Goal: Use online tool/utility: Utilize a website feature to perform a specific function

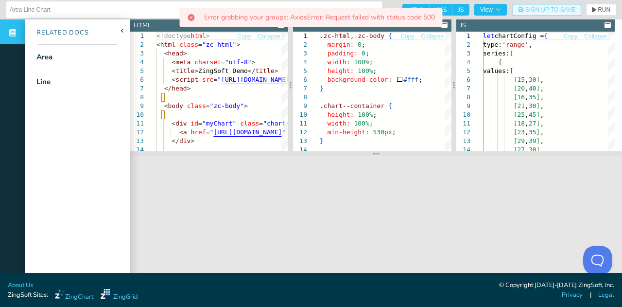
click at [541, 15] on button "Sign Up to Save" at bounding box center [547, 10] width 69 height 12
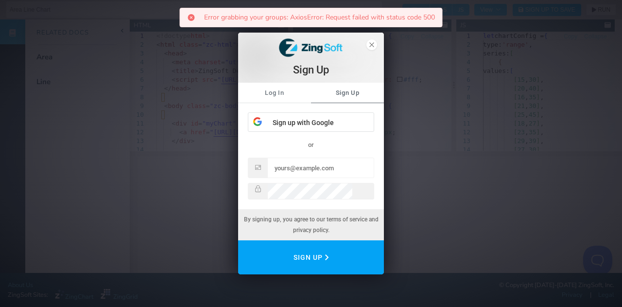
click at [273, 99] on link "Log In" at bounding box center [274, 93] width 73 height 20
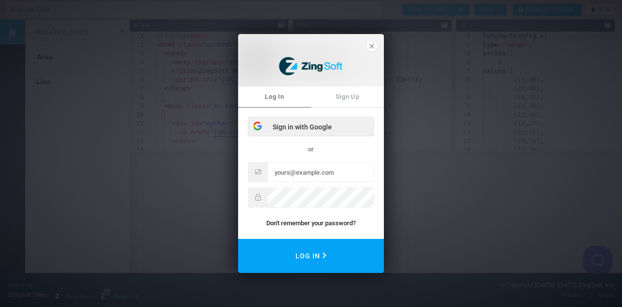
click at [301, 127] on div "Sign in with Google" at bounding box center [310, 126] width 125 height 19
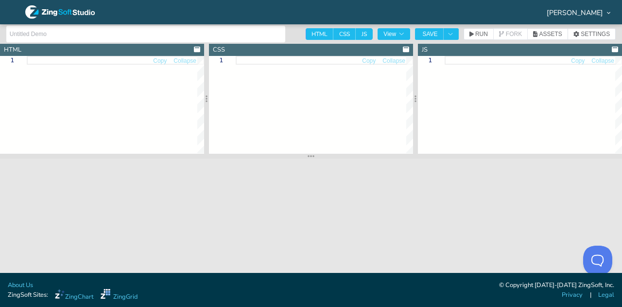
type textarea "<!doctype html> <html class="zc-html"> <head> <meta charset="utf-8"> <title>Zin…"
type textarea ".zc-html, .zc-body { margin: 0; padding: 0; width: 100%; height: 100%; backgrou…"
type textarea "let chartConfig = { type: 'range', series: [ { values: [ [15, 30], [20, 40], [1…"
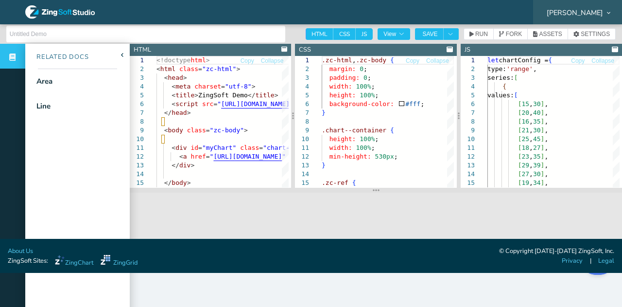
click at [585, 9] on span "[PERSON_NAME]" at bounding box center [575, 12] width 56 height 7
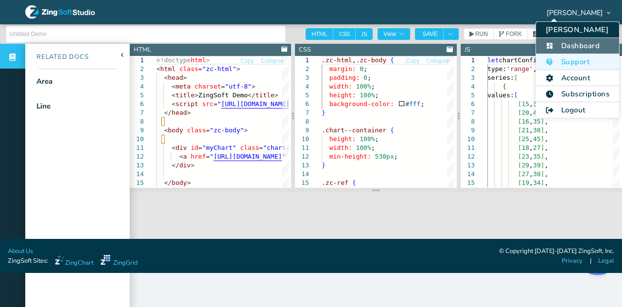
click at [565, 43] on li "Dashboard" at bounding box center [577, 46] width 83 height 16
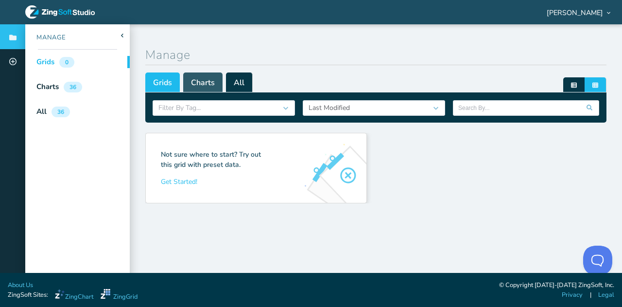
click at [192, 77] on span "Charts" at bounding box center [202, 81] width 39 height 19
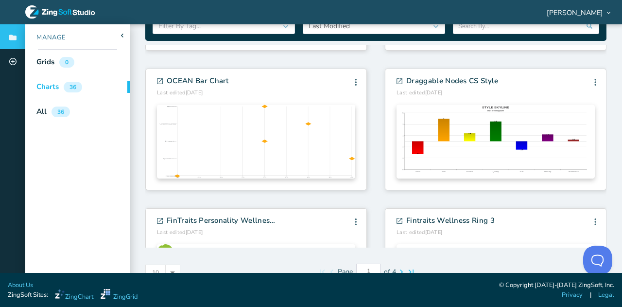
scroll to position [99, 0]
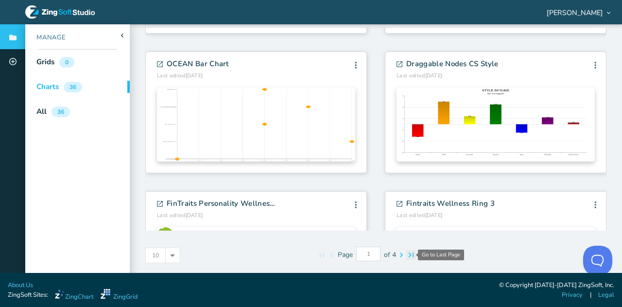
click at [408, 254] on zg-icon "Go to Last Page" at bounding box center [411, 255] width 10 height 10
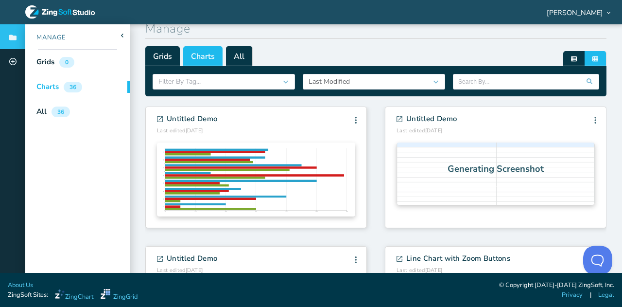
scroll to position [0, 0]
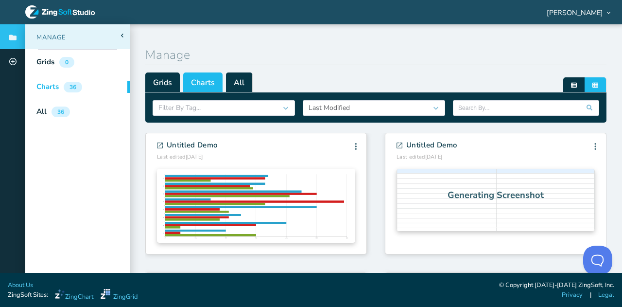
click at [58, 35] on div "Manage" at bounding box center [45, 38] width 41 height 10
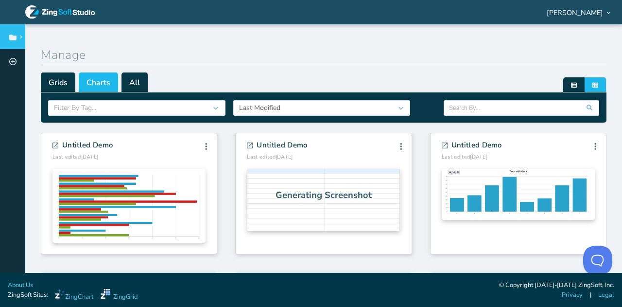
click at [15, 35] on span at bounding box center [20, 36] width 12 height 3
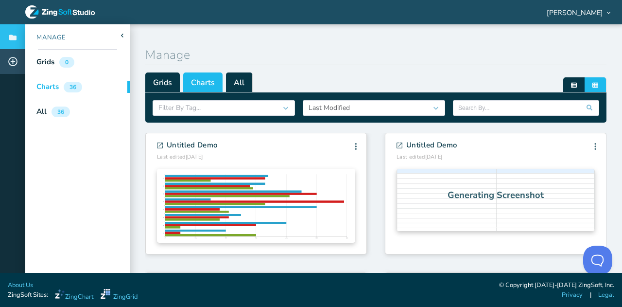
click at [13, 62] on icon at bounding box center [12, 61] width 9 height 9
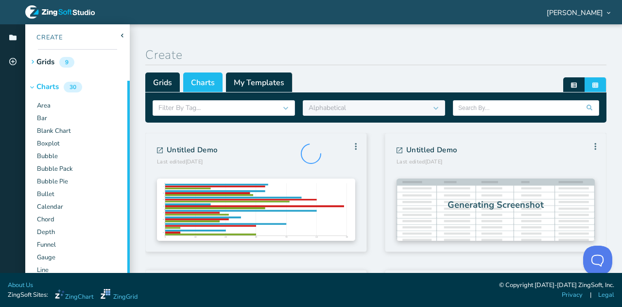
type input "1"
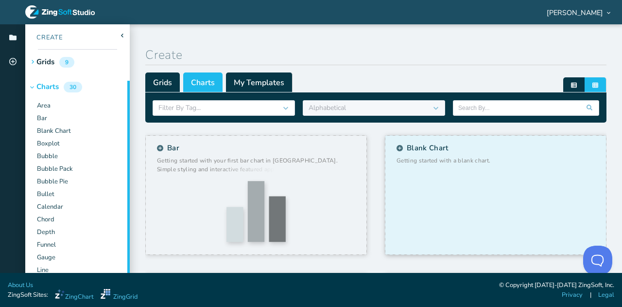
scroll to position [146, 0]
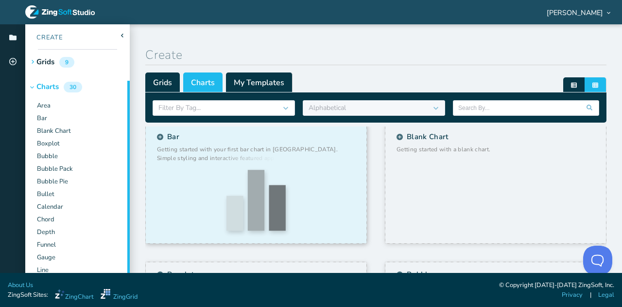
click at [177, 163] on div "Bar" at bounding box center [256, 198] width 198 height 73
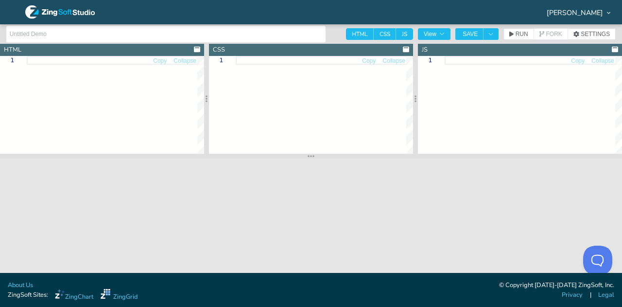
type input "Bar"
type textarea "<!DOCTYPE html> <html> <head> <meta charset="utf-8"> <title>ZingSoft Demo</titl…"
type textarea "html, body { margin: 0; padding: 0; width: 100%; height: 100%; } .chart--contai…"
type textarea "// window.onload event for Javascript to run after HTML // because this Javascr…"
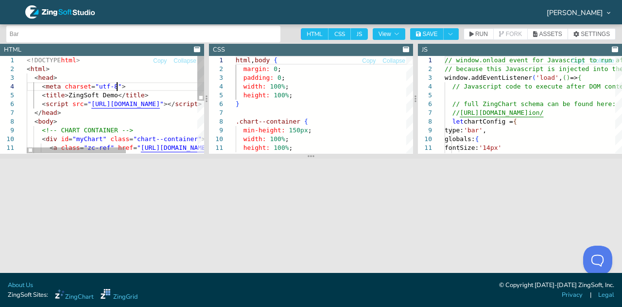
click at [144, 89] on div "<!DOCTYPE html > < html > < head > < meta charset = "utf-8" > < title > ZingSof…" at bounding box center [179, 161] width 305 height 211
type textarea "<!DOCTYPE html> <html> <head> <meta charset="utf-8"> <title>ZingSoft Demo</titl…"
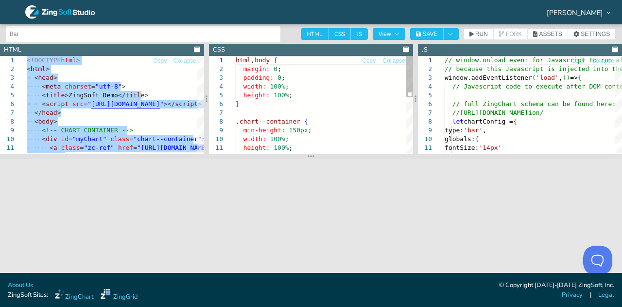
click at [341, 103] on div "html , body { margin: 0 ; padding: 0 ; width: 100% ; height: 100% ; } .chart--c…" at bounding box center [324, 170] width 177 height 229
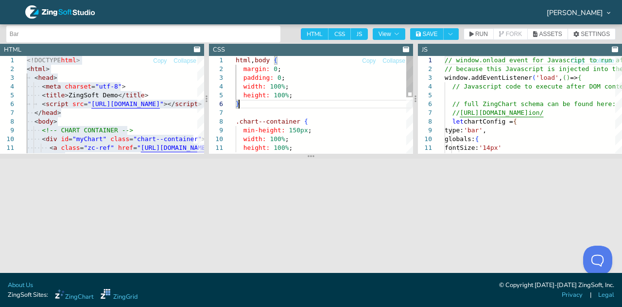
type textarea "html, body { margin: 0; padding: 0; width: 100%; height: 100%; } .chart--contai…"
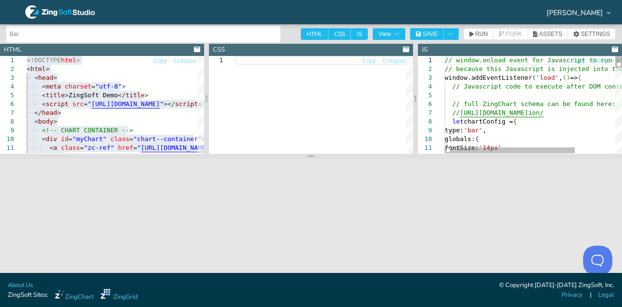
type textarea "// window.onload event for Javascript to run after HTML // because this Javascr…"
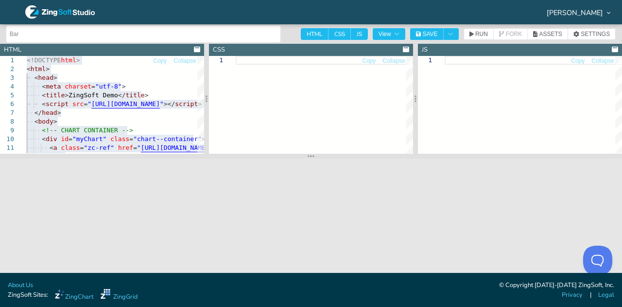
drag, startPoint x: 518, startPoint y: 112, endPoint x: 510, endPoint y: 106, distance: 10.4
click at [516, 110] on div at bounding box center [533, 104] width 177 height 97
click at [483, 91] on div at bounding box center [533, 104] width 177 height 97
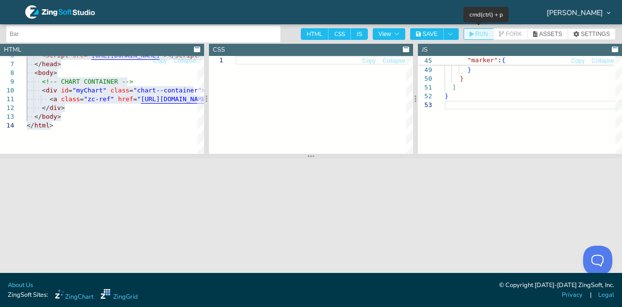
click at [474, 30] on button "RUN" at bounding box center [479, 34] width 30 height 12
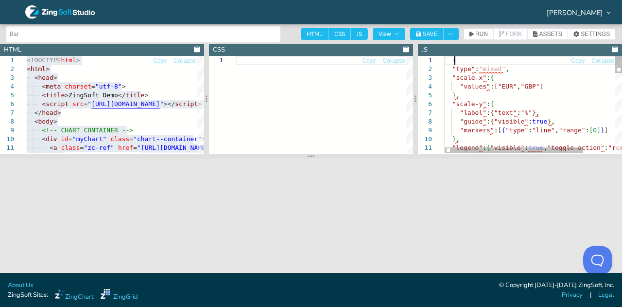
type textarea ""type": "mixed", "scale-x": { "values": ["EUR","GBP"] }, "scale-y": { "label": …"
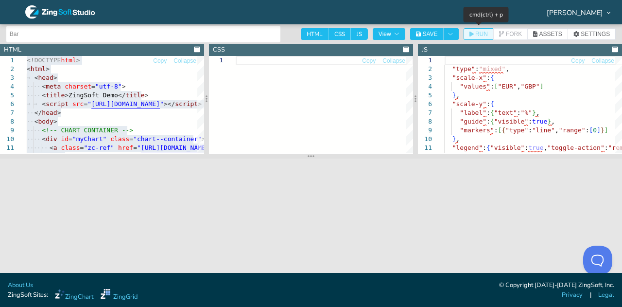
click at [472, 35] on icon "button" at bounding box center [472, 34] width 4 height 5
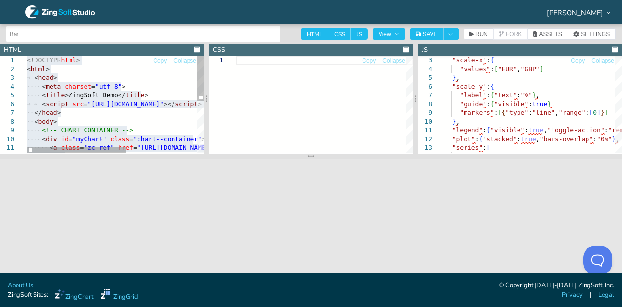
type textarea "<!DOCTYPE html> <html> <head> <meta charset="utf-8"> <title>ZingSoft Demo</titl…"
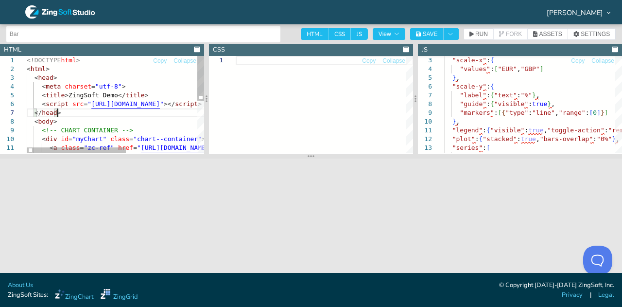
click at [145, 109] on div "< script src = " [URL][DOMAIN_NAME] " ></ script > </ head > < body > <!-- CHAR…" at bounding box center [179, 161] width 305 height 211
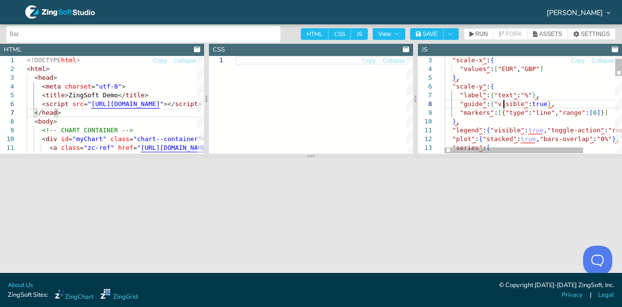
scroll to position [0, 6]
type textarea ""type": "mixed", "scale-x": { "values": ["EUR","GBP"] }, "scale-y": { "label": …"
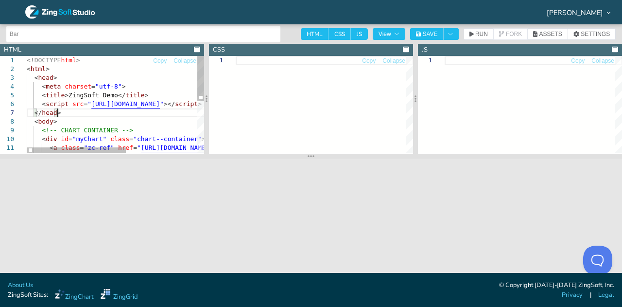
scroll to position [0, 31]
click at [97, 115] on div "< script src = " [URL][DOMAIN_NAME] " ></ script > </ head > < body > <!-- CHAR…" at bounding box center [179, 161] width 305 height 211
type textarea "<!DOCTYPE html> <html> <head> <meta charset="utf-8"> <title>ZingSoft Demo</titl…"
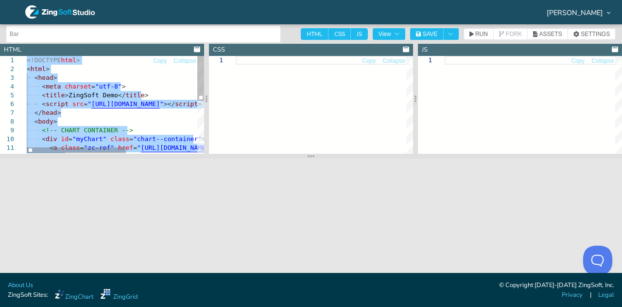
scroll to position [0, 0]
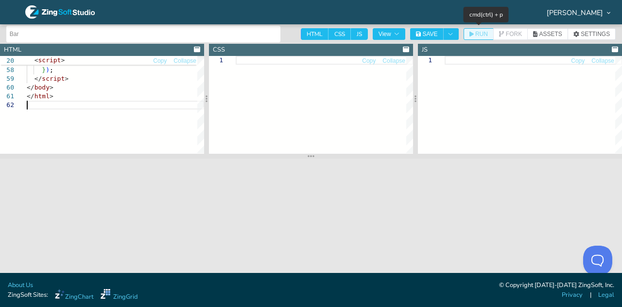
click at [484, 34] on span "RUN" at bounding box center [482, 34] width 13 height 6
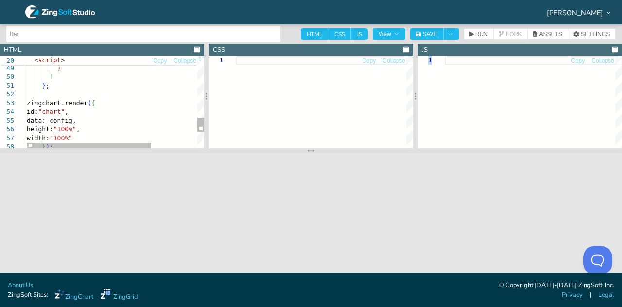
drag, startPoint x: 307, startPoint y: 154, endPoint x: 330, endPoint y: 144, distance: 25.3
click at [330, 148] on section at bounding box center [311, 150] width 622 height 5
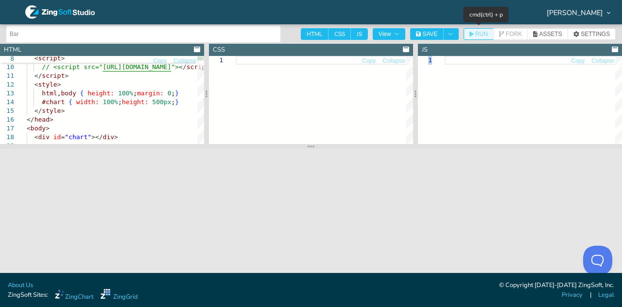
click at [474, 30] on button "RUN" at bounding box center [479, 34] width 30 height 12
click at [284, 101] on div at bounding box center [324, 100] width 177 height 88
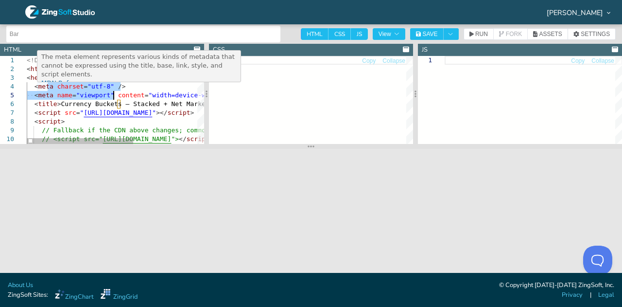
drag, startPoint x: 84, startPoint y: 102, endPoint x: 114, endPoint y: 95, distance: 31.5
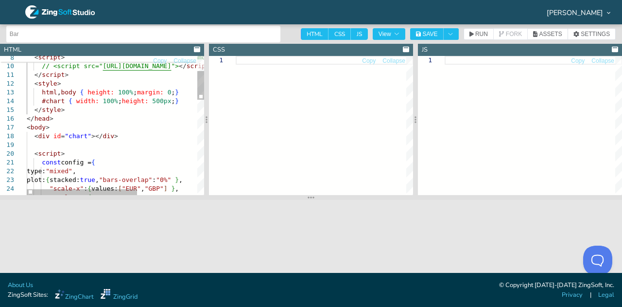
drag, startPoint x: 67, startPoint y: 146, endPoint x: 69, endPoint y: 226, distance: 79.8
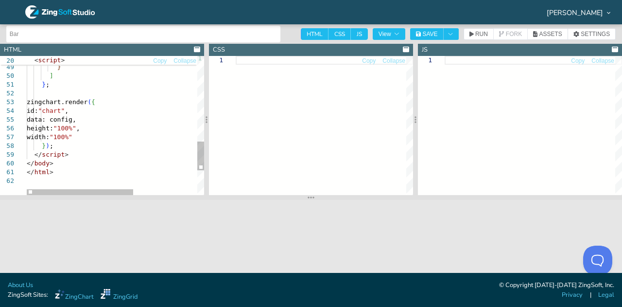
scroll to position [0, 14]
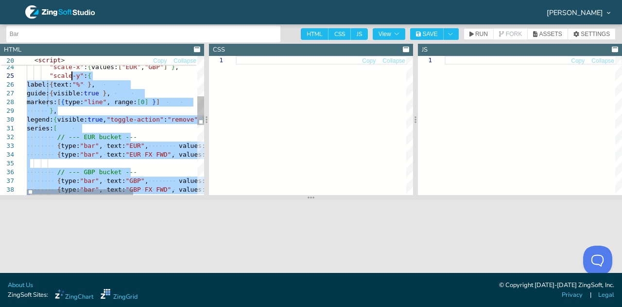
drag, startPoint x: 62, startPoint y: 171, endPoint x: 67, endPoint y: 89, distance: 82.3
click at [45, 104] on div "{ type: "bar" , text: "GBP" , values: [ 0 , 53.2 ] } , { type: "bar" , text: "G…" at bounding box center [169, 197] width 284 height 673
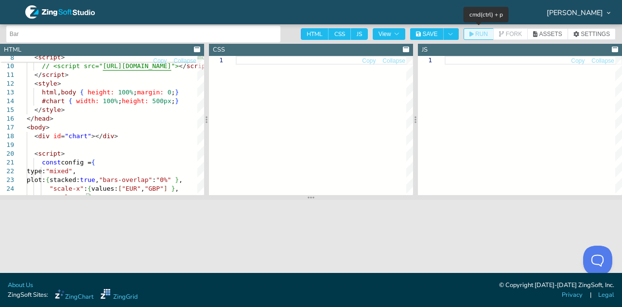
click at [478, 36] on span "RUN" at bounding box center [482, 34] width 13 height 6
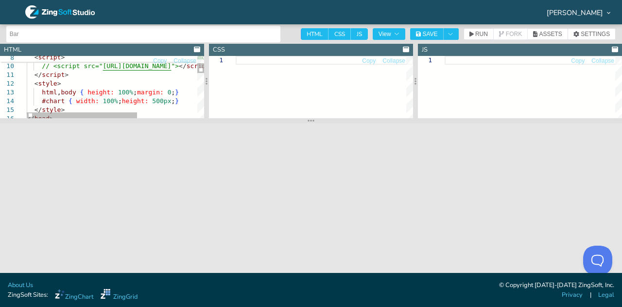
drag, startPoint x: 309, startPoint y: 198, endPoint x: 307, endPoint y: 117, distance: 80.7
click at [307, 118] on section at bounding box center [311, 120] width 622 height 5
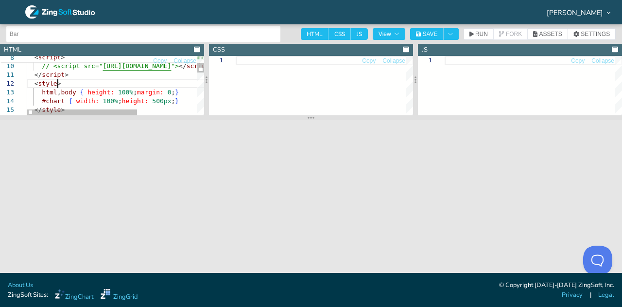
click at [124, 87] on div "#chart { width: 100% ; height: 500px ; } </ style > </ head > < style > html , …" at bounding box center [164, 279] width 274 height 593
type textarea "<!DOCTYPE html> <html lang="en"> <head> <meta charset="utf-8" /> <meta name="vi…"
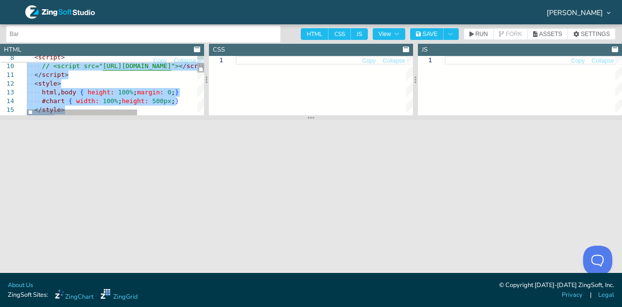
scroll to position [0, 0]
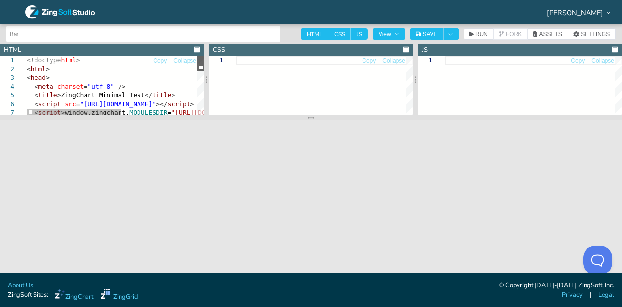
click at [197, 56] on div at bounding box center [200, 63] width 7 height 15
click at [127, 74] on div "< script src = " [URL][DOMAIN_NAME] " ></ script > < script > window.zingchart.…" at bounding box center [186, 173] width 319 height 234
type textarea "<!doctype html> <html> <head> <meta charset="utf-8" /> <title>ZingChart Minimal…"
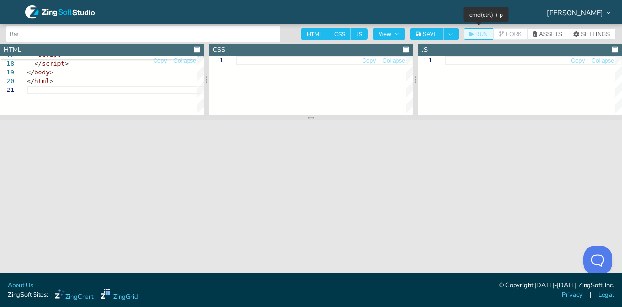
click at [473, 31] on button "RUN" at bounding box center [479, 34] width 30 height 12
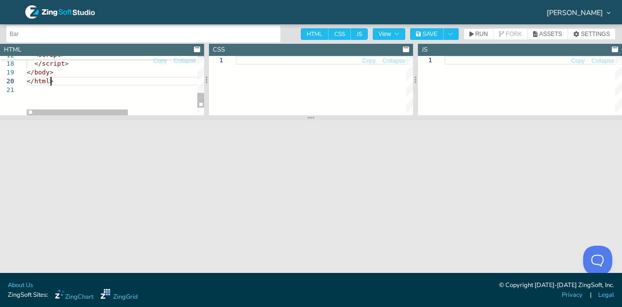
click at [104, 80] on div "zingchart.render ( { id: "chart" , data: cfg, height: "100%" , width: "100%" } …" at bounding box center [176, 28] width 299 height 234
type textarea "<!doctype html> <html> <head> <meta charset="utf-8" /> <title>ZingChart Minimal…"
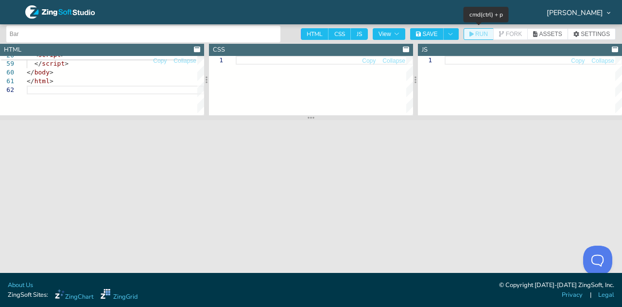
click at [477, 35] on span "RUN" at bounding box center [482, 34] width 13 height 6
type textarea "<!DOCTYPE html> <html lang="en"> <head> <meta charset="utf-8" /> <meta name="vi…"
click at [479, 33] on span "RUN" at bounding box center [482, 34] width 13 height 6
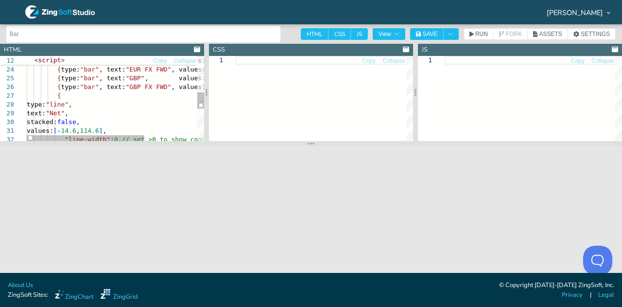
drag, startPoint x: 183, startPoint y: 118, endPoint x: 203, endPoint y: 141, distance: 31.1
click at [203, 141] on section at bounding box center [311, 143] width 622 height 5
click at [159, 111] on div "type: "line" , text: "Net" , { type: "bar" , text: "GBP" , values: [ 0 , 53.2 ]…" at bounding box center [155, 89] width 257 height 451
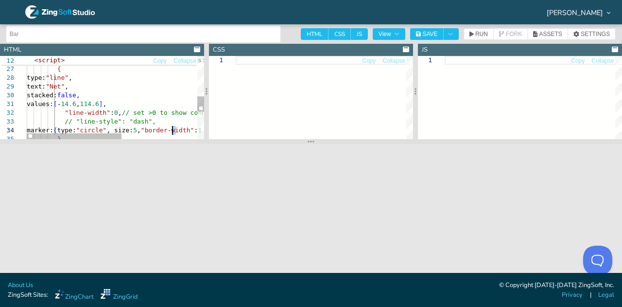
click at [171, 129] on div "marker: { type: "circle" , size: 5 , "border-width" : 1 } } values: [ - 14.6 , …" at bounding box center [186, 62] width 319 height 451
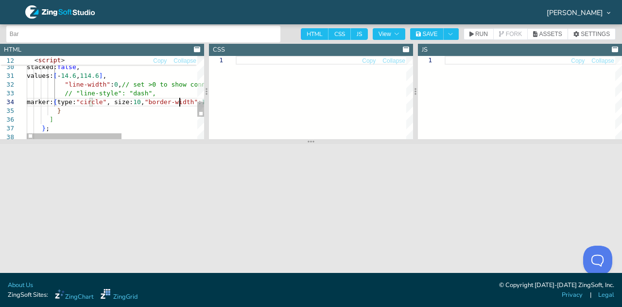
scroll to position [27, 153]
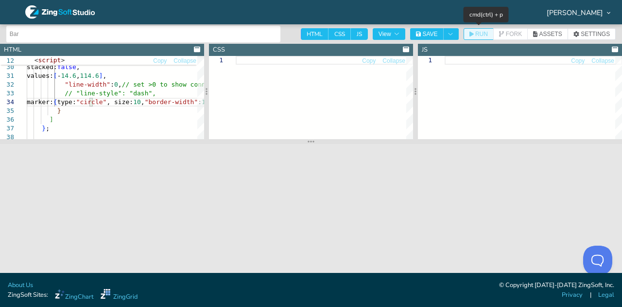
click at [474, 34] on span "RUN" at bounding box center [479, 34] width 18 height 6
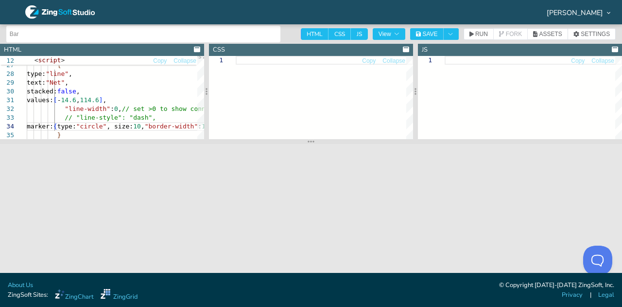
drag, startPoint x: 207, startPoint y: 88, endPoint x: 262, endPoint y: 92, distance: 55.2
click at [208, 92] on icon at bounding box center [207, 92] width 2 height 8
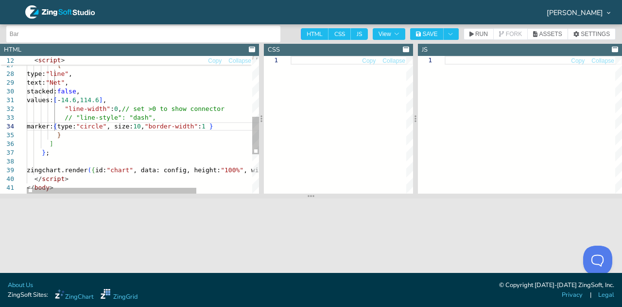
drag, startPoint x: 85, startPoint y: 141, endPoint x: 83, endPoint y: 195, distance: 54.5
click at [83, 195] on section at bounding box center [311, 196] width 622 height 5
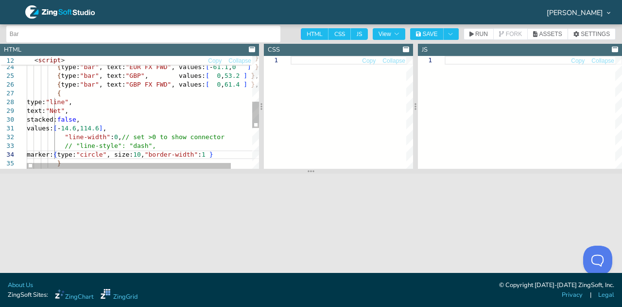
drag, startPoint x: 146, startPoint y: 196, endPoint x: 143, endPoint y: 172, distance: 25.0
click at [143, 172] on section at bounding box center [311, 171] width 622 height 5
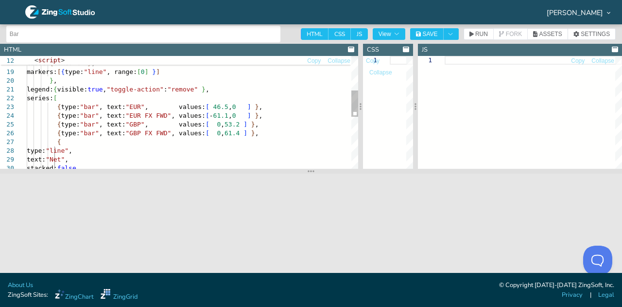
drag, startPoint x: 207, startPoint y: 102, endPoint x: 300, endPoint y: 104, distance: 92.9
click at [360, 104] on icon at bounding box center [361, 107] width 2 height 8
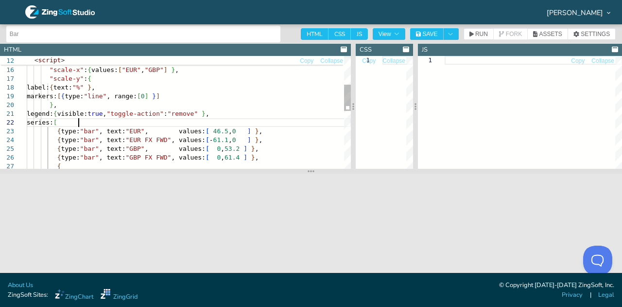
click at [104, 125] on div "type: "mixed" , plot: { stacked: true , "bars-overlap" : "0%" } , "scale-x" : {…" at bounding box center [189, 174] width 324 height 480
click at [151, 131] on div "type: "mixed" , plot: { stacked: true , "bars-overlap" : "0%" } , "scale-x" : {…" at bounding box center [189, 174] width 324 height 480
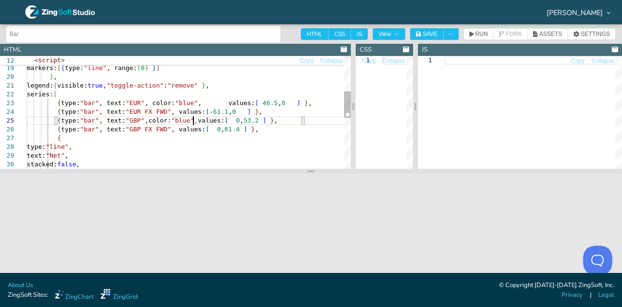
scroll to position [35, 166]
type textarea "legend: { visible: true, "toggle-action": "remove" }, series: [ { type: "bar", …"
click at [480, 34] on span "RUN" at bounding box center [482, 34] width 13 height 6
click at [171, 108] on div "label: { text: "%" } , markers: [ { type: "line" , range: [ 0 ] } ] } , legend:…" at bounding box center [189, 146] width 324 height 480
type textarea "<!doctype html> <html> <head> <meta charset="utf-8" /> <title>Currency Buckets …"
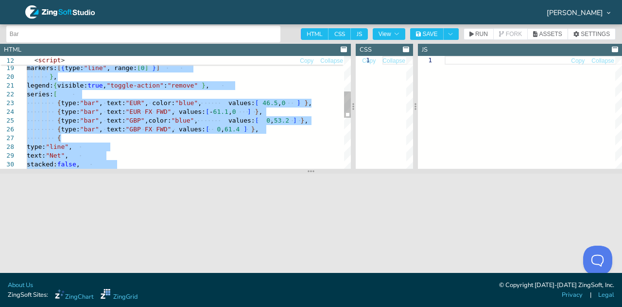
scroll to position [8, 0]
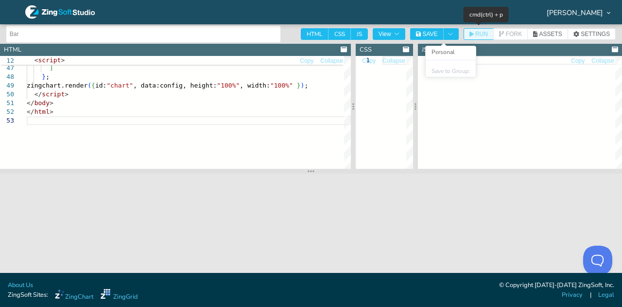
click at [469, 34] on button "RUN" at bounding box center [479, 34] width 30 height 12
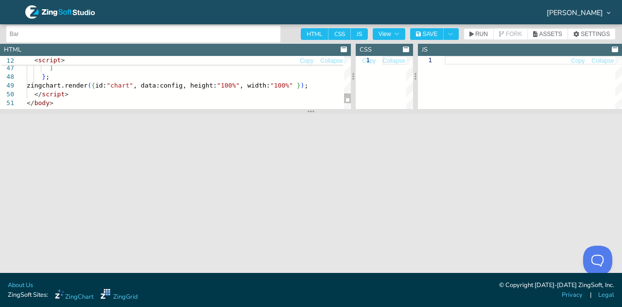
drag, startPoint x: 307, startPoint y: 170, endPoint x: 309, endPoint y: 110, distance: 59.8
click at [309, 110] on section at bounding box center [311, 111] width 622 height 5
type textarea "<!doctype html> <html> <head> <meta charset="utf-8" /> <title>FX Buckets v2</ti…"
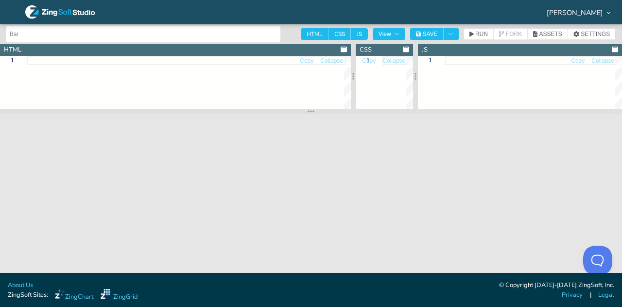
type textarea "tooltip: { text: "Net: %v%" } } ] }; zingchart.render({ id:"chart", data:config…"
click at [481, 37] on button "RUN" at bounding box center [479, 34] width 30 height 12
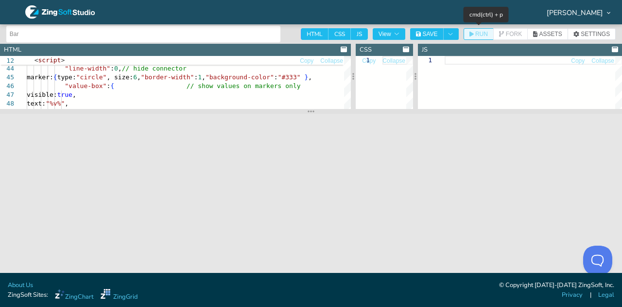
click at [473, 33] on icon "button" at bounding box center [472, 34] width 4 height 6
click at [83, 32] on input "Bar" at bounding box center [143, 34] width 267 height 16
click at [82, 32] on input "Bar" at bounding box center [143, 34] width 267 height 16
click at [446, 32] on button "Toggle Dropdown" at bounding box center [451, 34] width 16 height 12
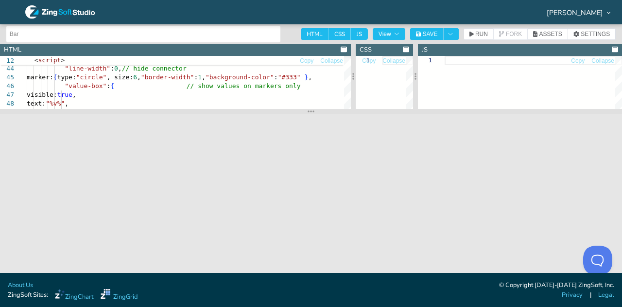
click at [242, 28] on input "Bar" at bounding box center [143, 34] width 267 height 16
click at [241, 28] on input "Bar" at bounding box center [143, 34] width 267 height 16
type input "FX Hedging Chart"
click at [418, 32] on icon "button" at bounding box center [418, 34] width 5 height 5
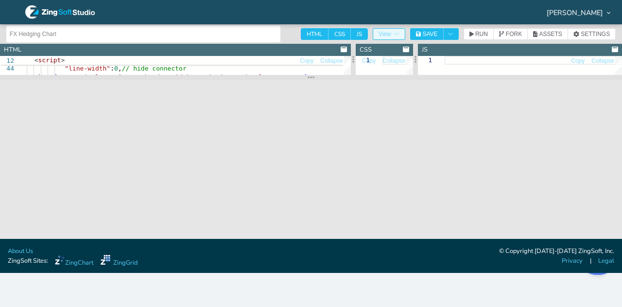
click at [391, 30] on button "View" at bounding box center [389, 34] width 33 height 12
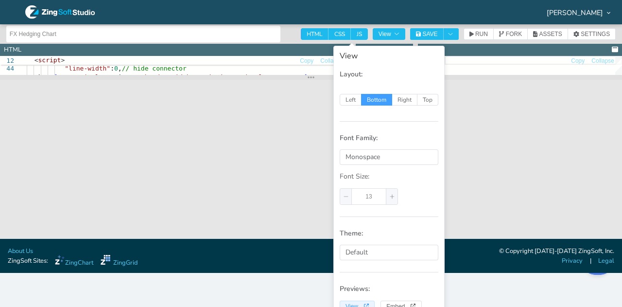
click at [381, 301] on button "View" at bounding box center [401, 306] width 41 height 12
